Goal: Check status

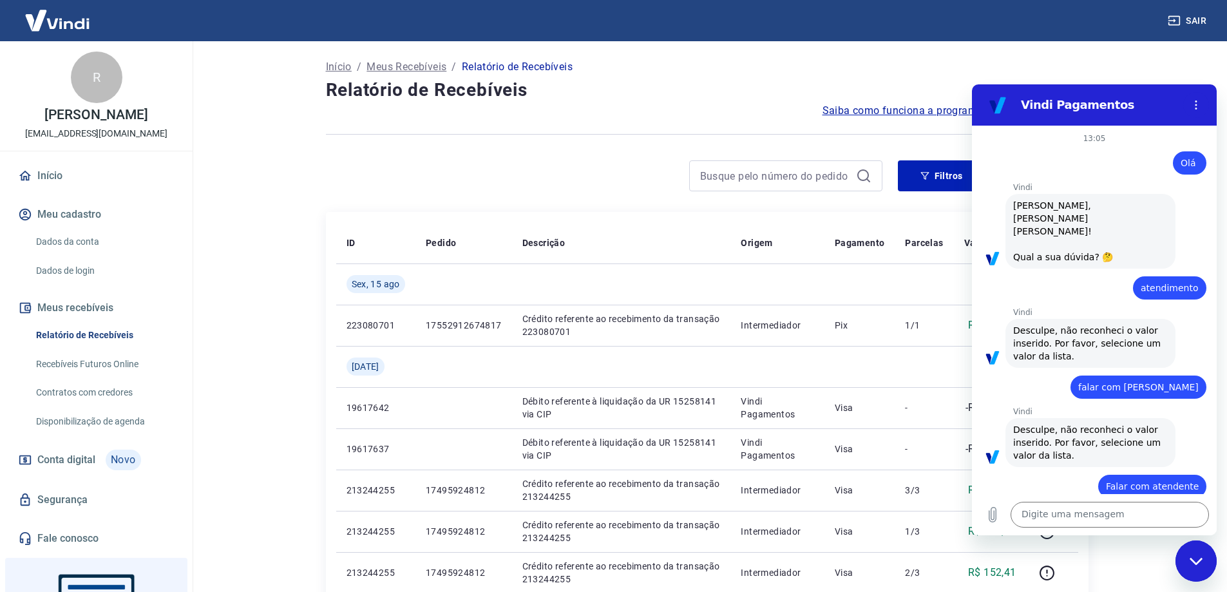
scroll to position [1795, 0]
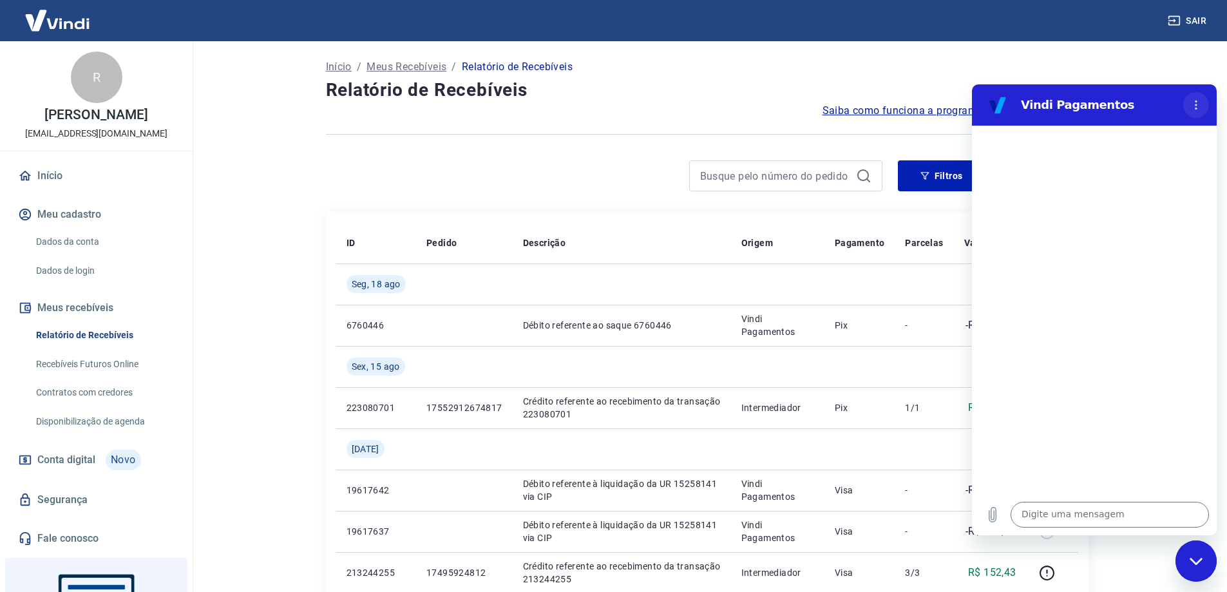
click at [1194, 109] on icon "Menu de opções" at bounding box center [1196, 105] width 10 height 10
click at [1201, 100] on icon "Menu de opções" at bounding box center [1196, 105] width 10 height 10
click at [1196, 562] on icon "Fechar janela de mensagens" at bounding box center [1197, 561] width 14 height 8
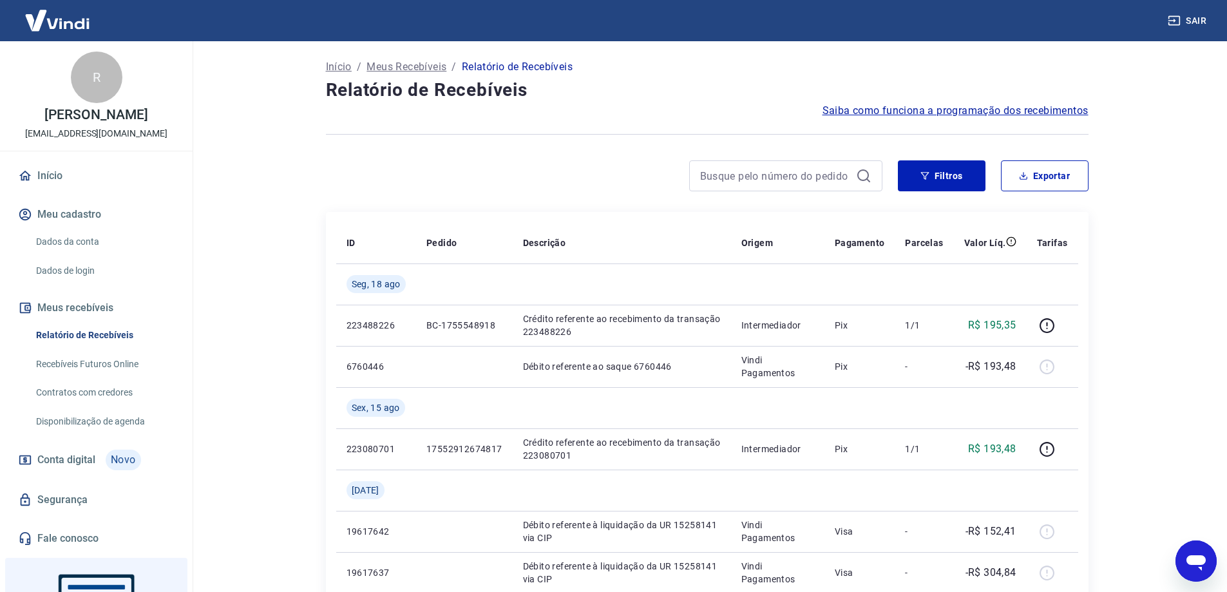
scroll to position [64, 0]
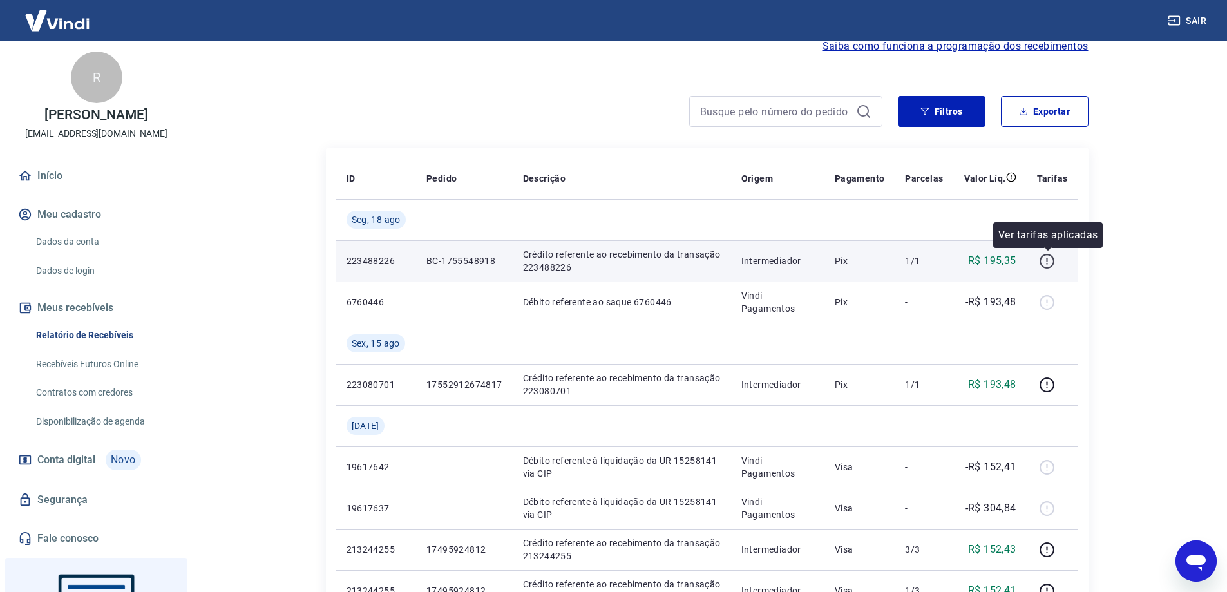
click at [1048, 260] on icon "button" at bounding box center [1047, 260] width 1 height 4
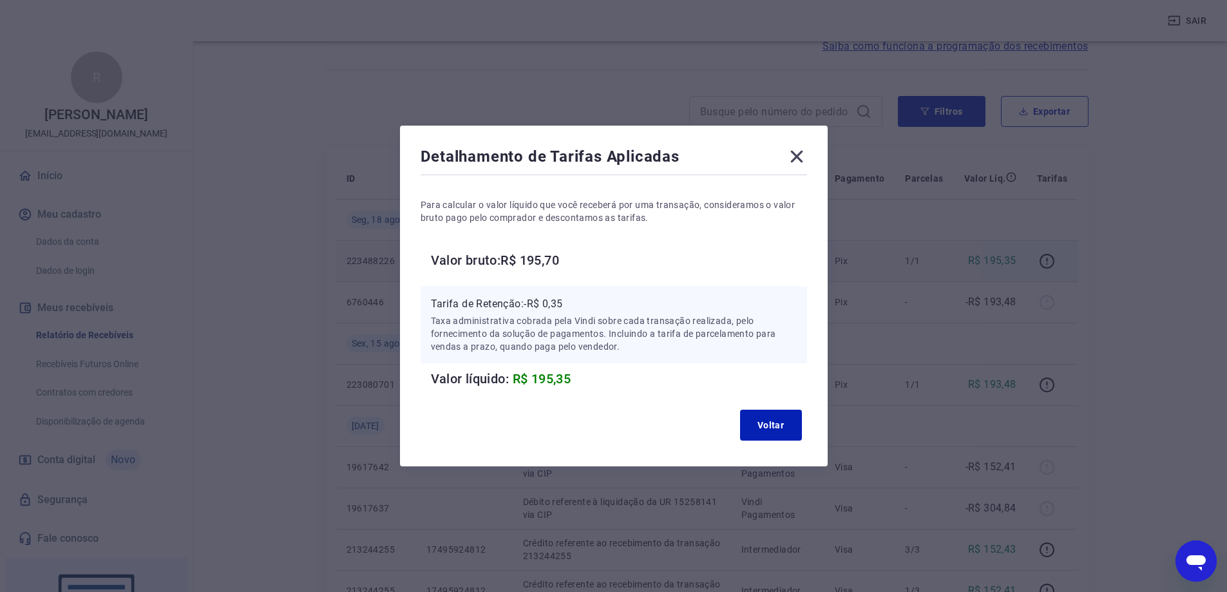
click at [803, 158] on icon at bounding box center [796, 157] width 12 height 12
